Goal: Book appointment/travel/reservation

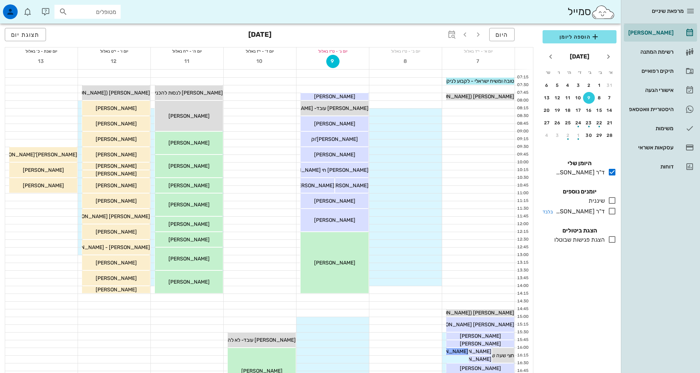
drag, startPoint x: 611, startPoint y: 201, endPoint x: 613, endPoint y: 213, distance: 12.3
click at [612, 201] on icon at bounding box center [612, 200] width 9 height 9
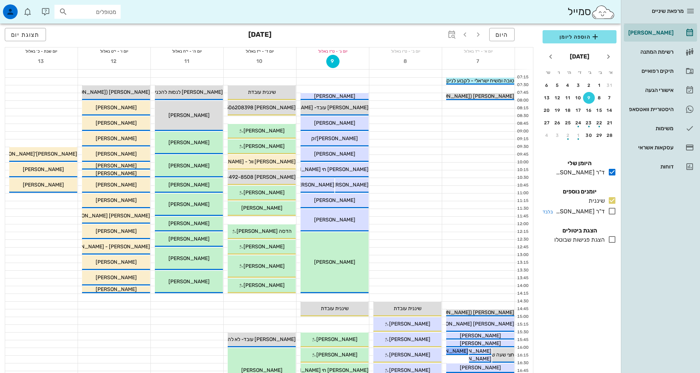
click at [613, 211] on icon at bounding box center [612, 211] width 9 height 9
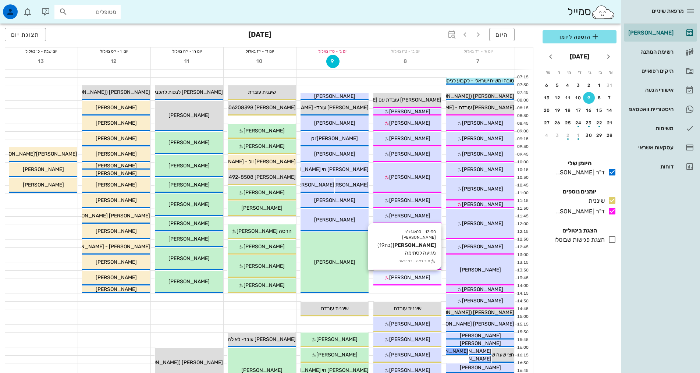
scroll to position [147, 0]
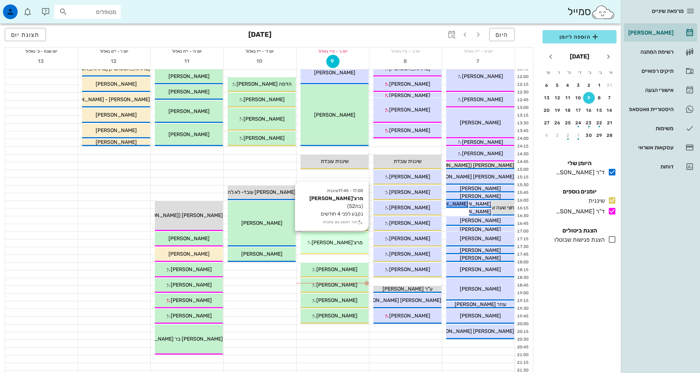
click at [351, 238] on div "17:00 - 17:45 שיננית [PERSON_NAME] (בת 52 ) נקבע לפני 4 חודשים תור ראשון עם שינ…" at bounding box center [335, 243] width 68 height 22
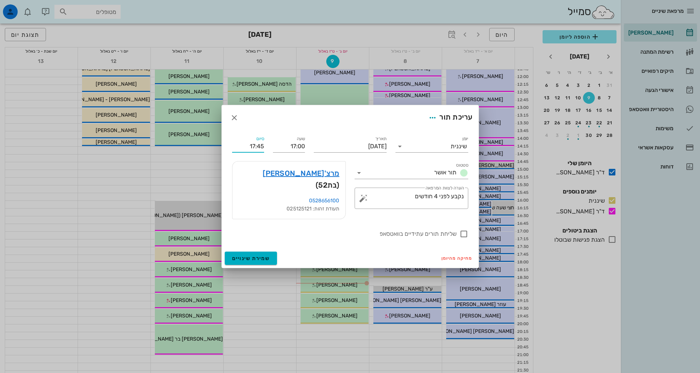
click at [254, 152] on input "17:45" at bounding box center [248, 147] width 32 height 12
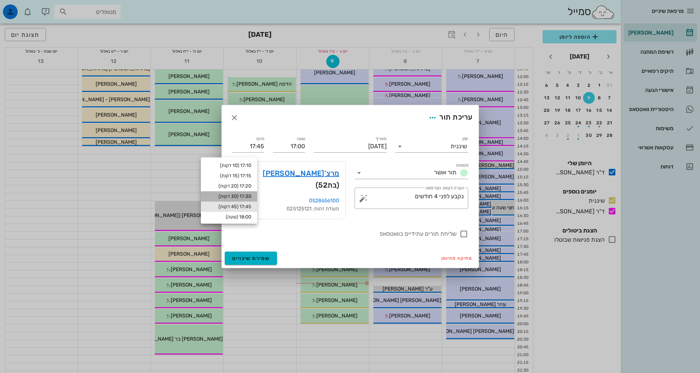
click at [244, 193] on div "17:30 (30 דקות)" at bounding box center [229, 196] width 56 height 10
type input "17:30"
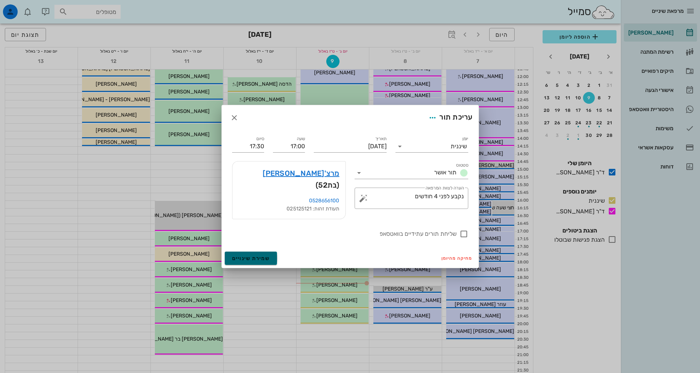
click at [262, 255] on span "שמירת שינויים" at bounding box center [251, 258] width 38 height 6
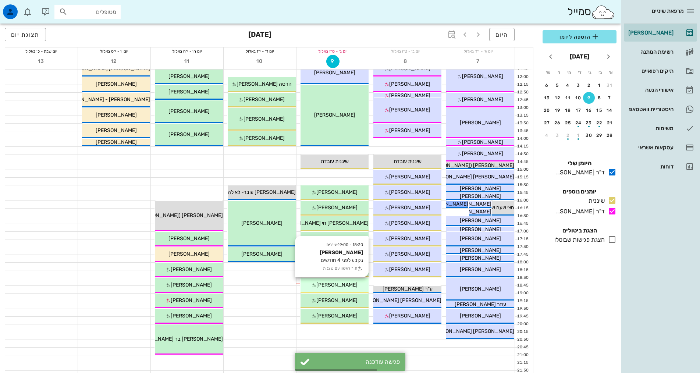
click at [355, 284] on span "[PERSON_NAME]" at bounding box center [336, 285] width 41 height 6
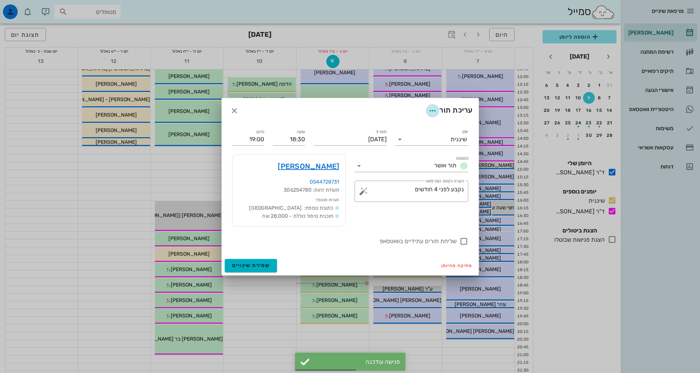
click at [431, 113] on icon "button" at bounding box center [432, 110] width 9 height 9
click at [432, 112] on icon "button" at bounding box center [432, 110] width 9 height 9
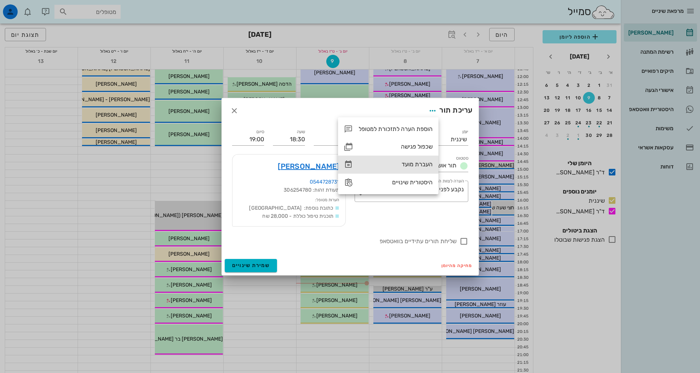
click at [430, 165] on div "העברת מועד" at bounding box center [396, 164] width 74 height 7
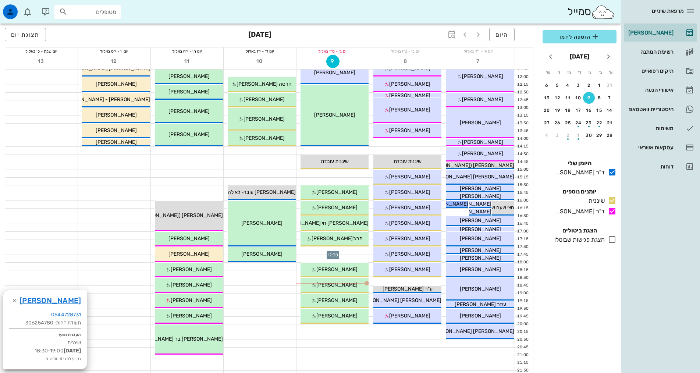
click at [338, 249] on div at bounding box center [333, 250] width 72 height 7
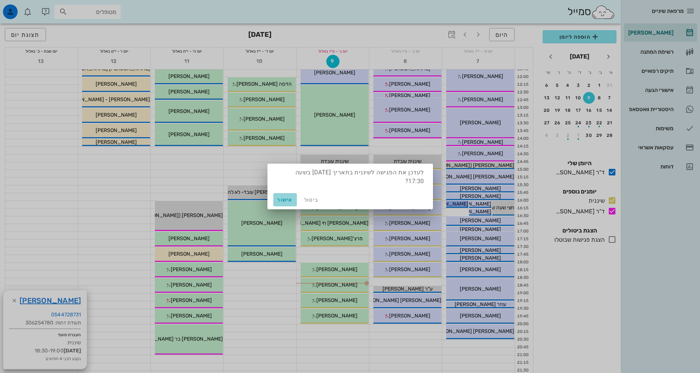
click at [285, 202] on span "אישור" at bounding box center [285, 200] width 18 height 6
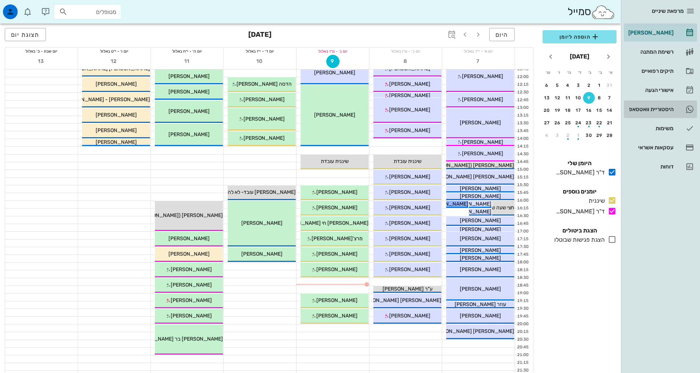
click at [674, 107] on link "היסטוריית וואטסאפ" at bounding box center [660, 109] width 73 height 18
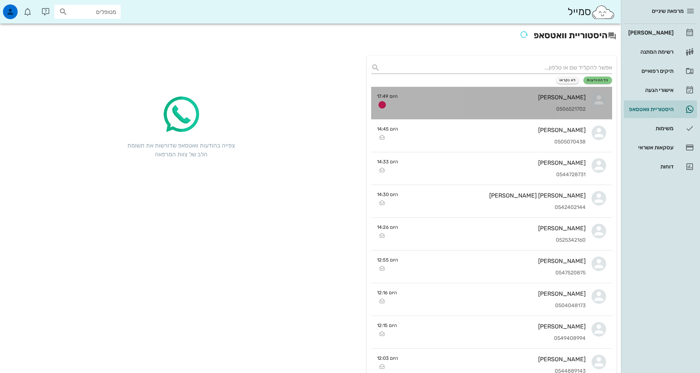
click at [587, 112] on link "[PERSON_NAME] 0506521702 היום 17:49" at bounding box center [491, 103] width 241 height 33
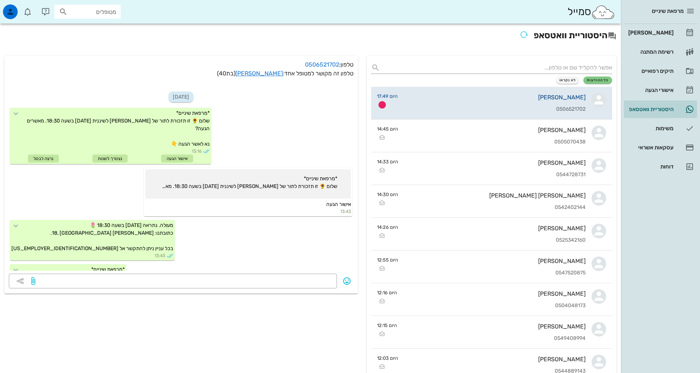
scroll to position [235, 0]
